Goal: Task Accomplishment & Management: Complete application form

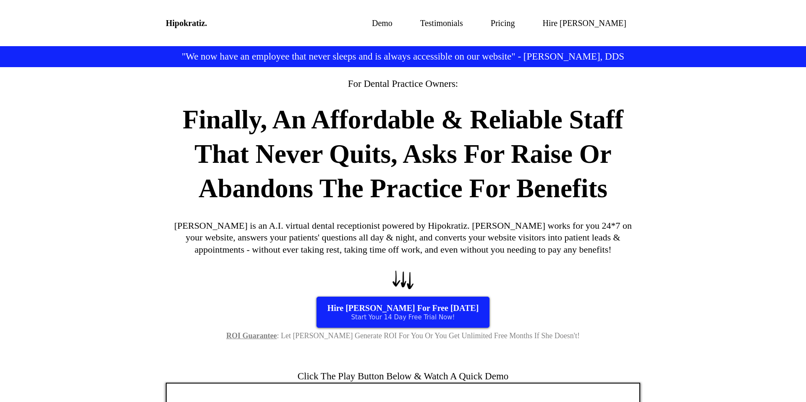
click at [675, 157] on div "For Dental Practice Owners: Finally, An Affordable & Reliable Staff That Never …" at bounding box center [403, 209] width 806 height 284
